Goal: Information Seeking & Learning: Learn about a topic

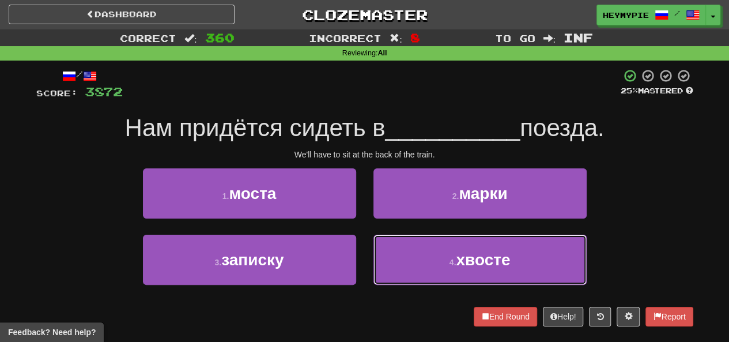
click at [413, 249] on button "4 . хвосте" at bounding box center [480, 260] width 213 height 50
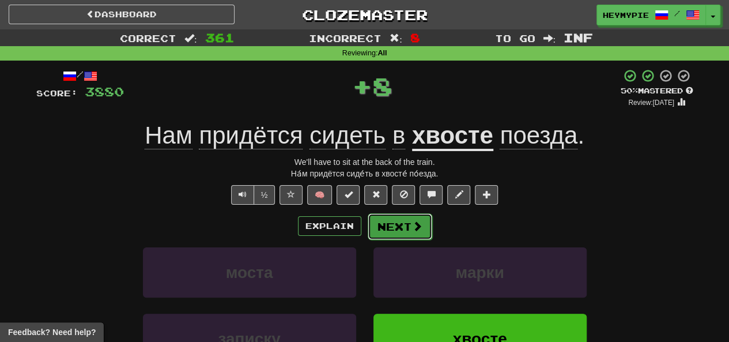
click at [393, 228] on button "Next" at bounding box center [400, 226] width 65 height 27
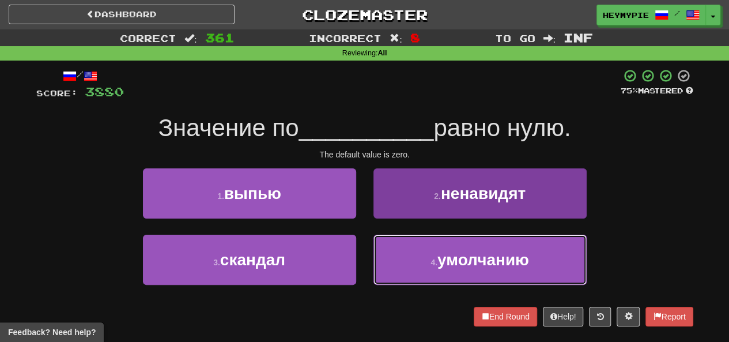
click at [420, 265] on button "4 . умолчанию" at bounding box center [480, 260] width 213 height 50
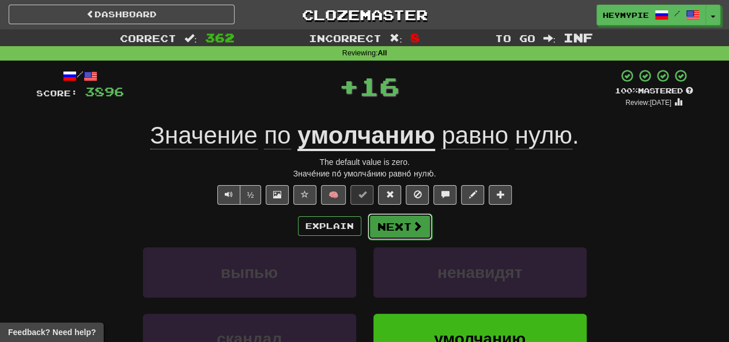
click at [393, 221] on button "Next" at bounding box center [400, 226] width 65 height 27
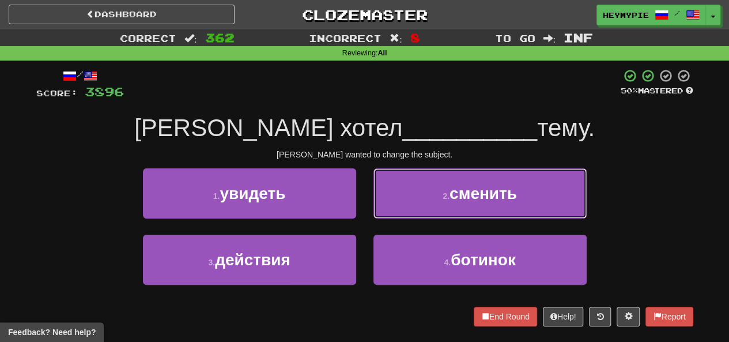
click at [404, 207] on button "2 . сменить" at bounding box center [480, 193] width 213 height 50
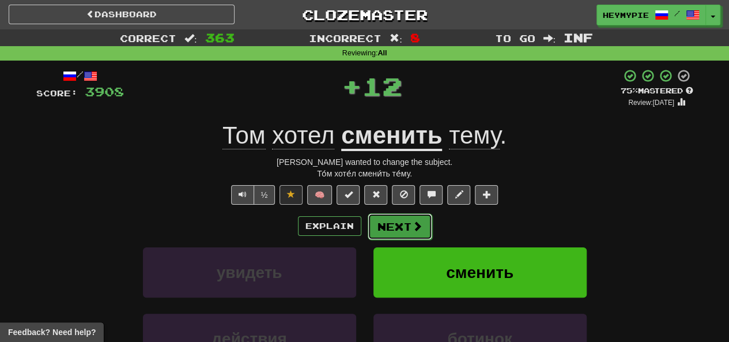
click at [393, 225] on button "Next" at bounding box center [400, 226] width 65 height 27
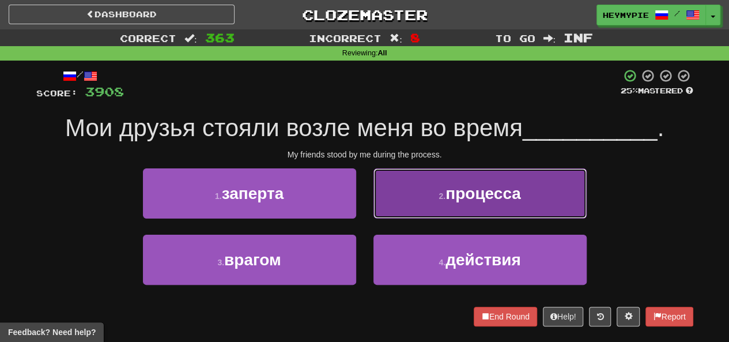
click at [420, 187] on button "2 . процесса" at bounding box center [480, 193] width 213 height 50
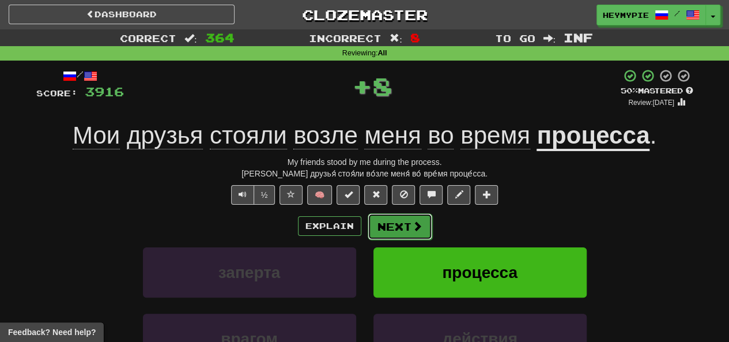
click at [397, 222] on button "Next" at bounding box center [400, 226] width 65 height 27
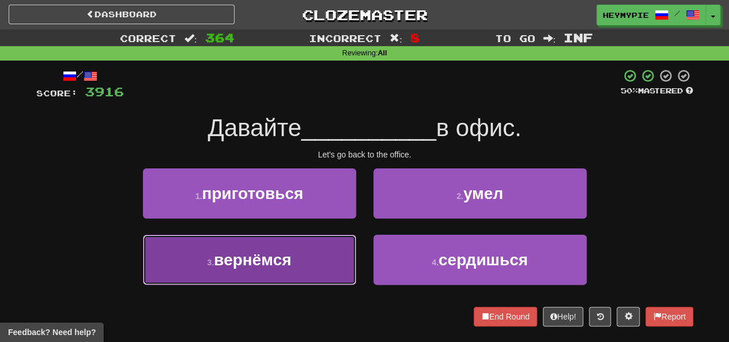
click at [291, 256] on span "вернёмся" at bounding box center [252, 260] width 77 height 18
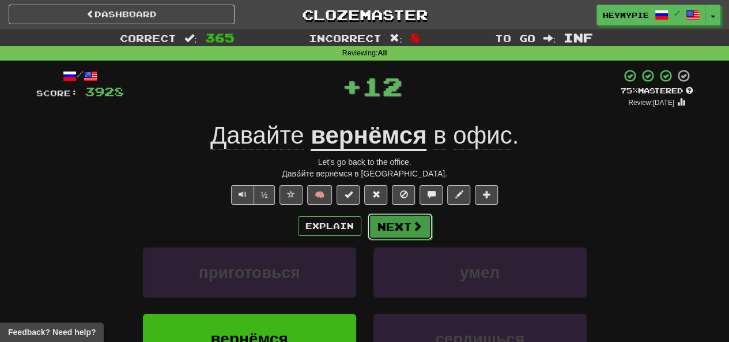
click at [382, 227] on button "Next" at bounding box center [400, 226] width 65 height 27
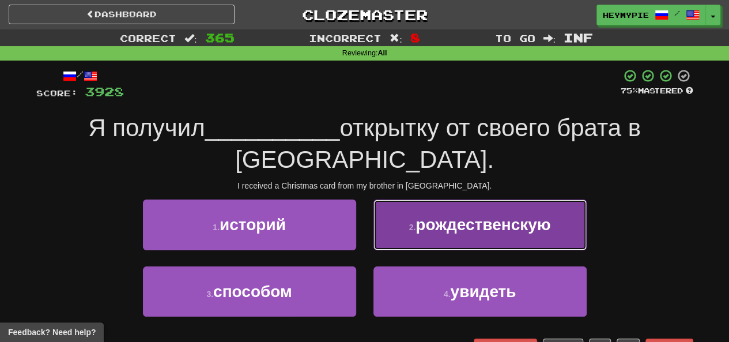
click at [417, 228] on button "2 . рождественскую" at bounding box center [480, 225] width 213 height 50
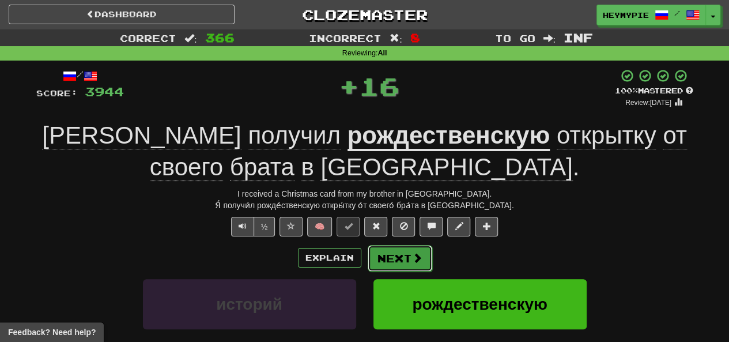
click at [389, 250] on button "Next" at bounding box center [400, 258] width 65 height 27
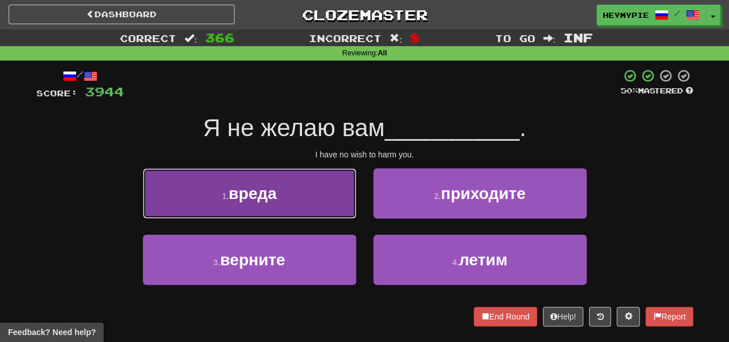
click at [297, 195] on button "1 . вреда" at bounding box center [249, 193] width 213 height 50
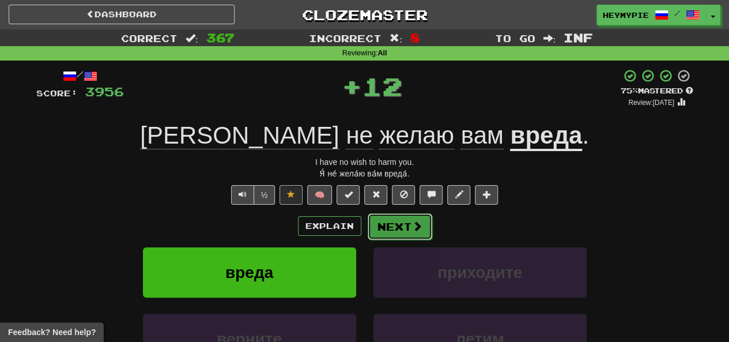
click at [378, 228] on button "Next" at bounding box center [400, 226] width 65 height 27
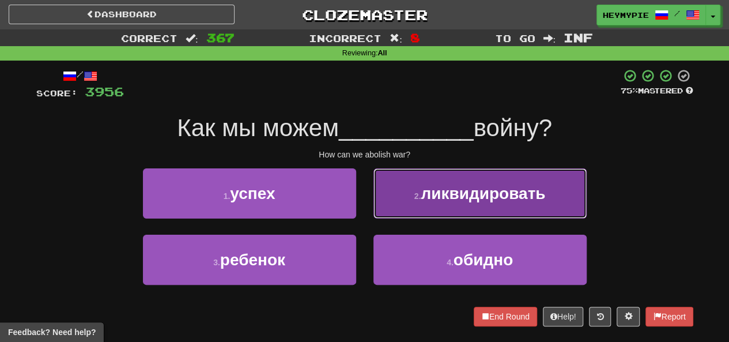
click at [420, 202] on button "2 . ликвидировать" at bounding box center [480, 193] width 213 height 50
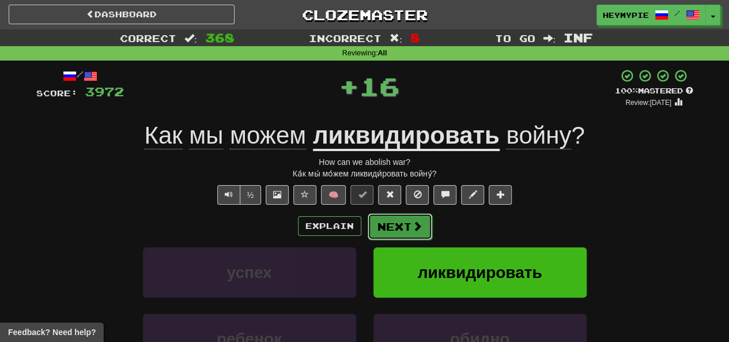
click at [397, 224] on button "Next" at bounding box center [400, 226] width 65 height 27
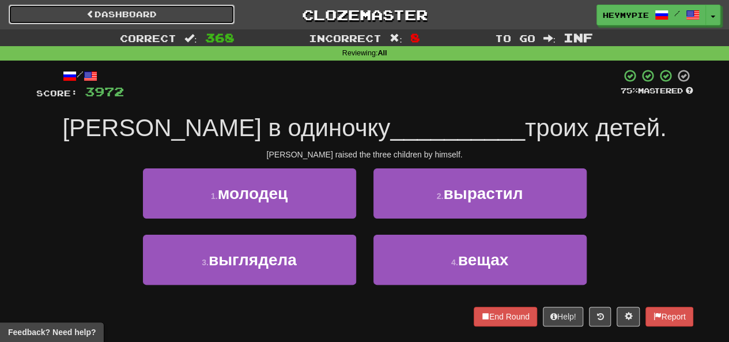
click at [137, 12] on link "Dashboard" at bounding box center [122, 15] width 226 height 20
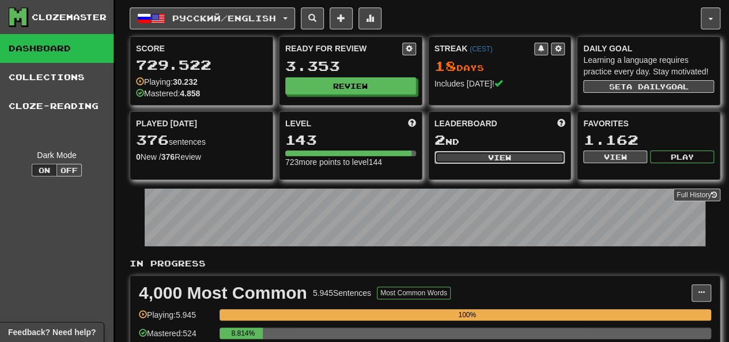
click at [453, 156] on button "View" at bounding box center [500, 157] width 131 height 13
select select "**********"
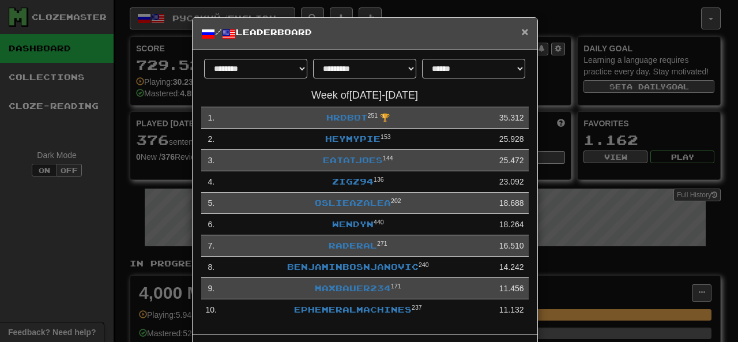
click at [522, 31] on span "×" at bounding box center [524, 31] width 7 height 13
